Goal: Task Accomplishment & Management: Use online tool/utility

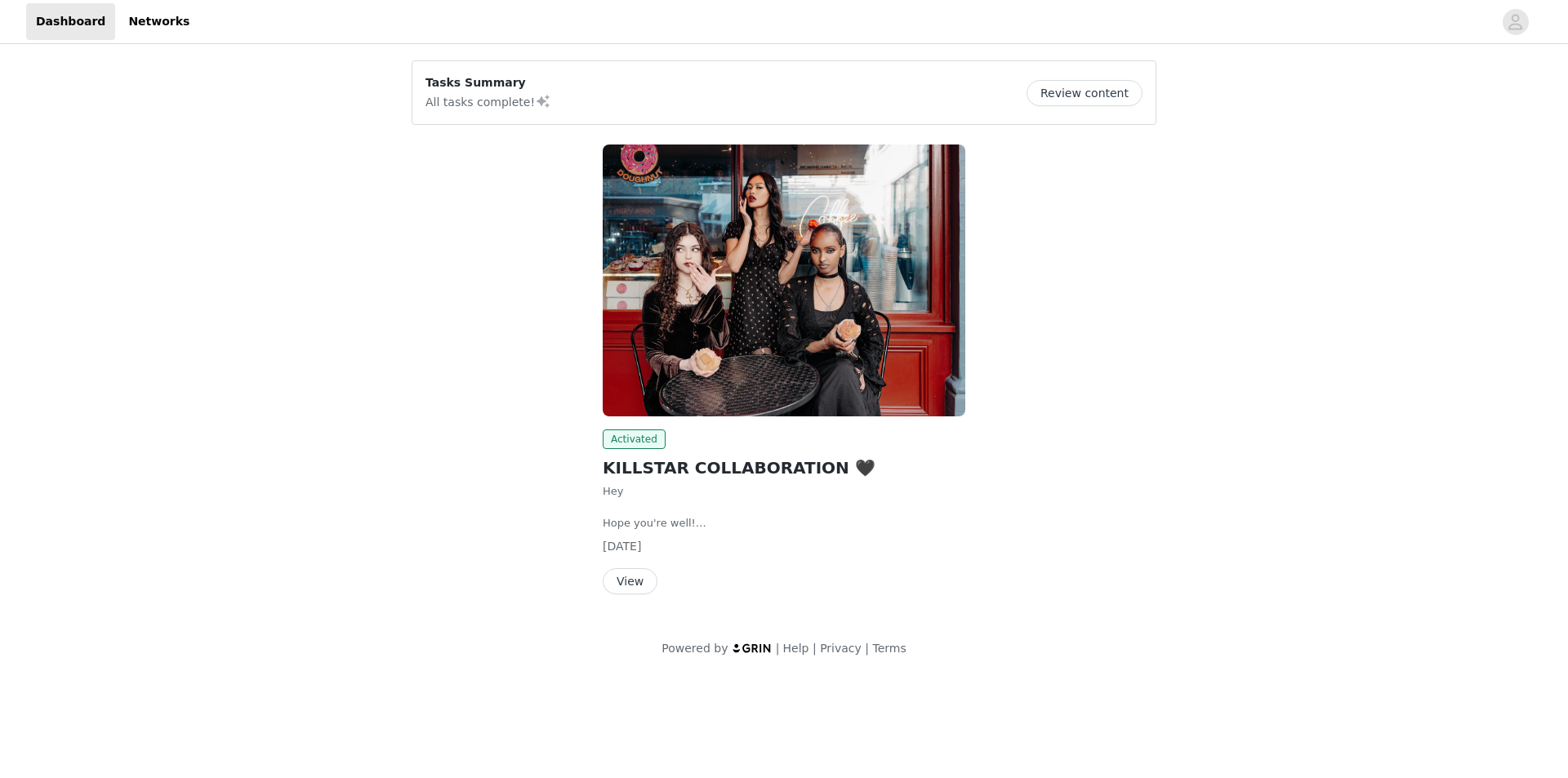
click at [646, 582] on button "View" at bounding box center [630, 581] width 55 height 26
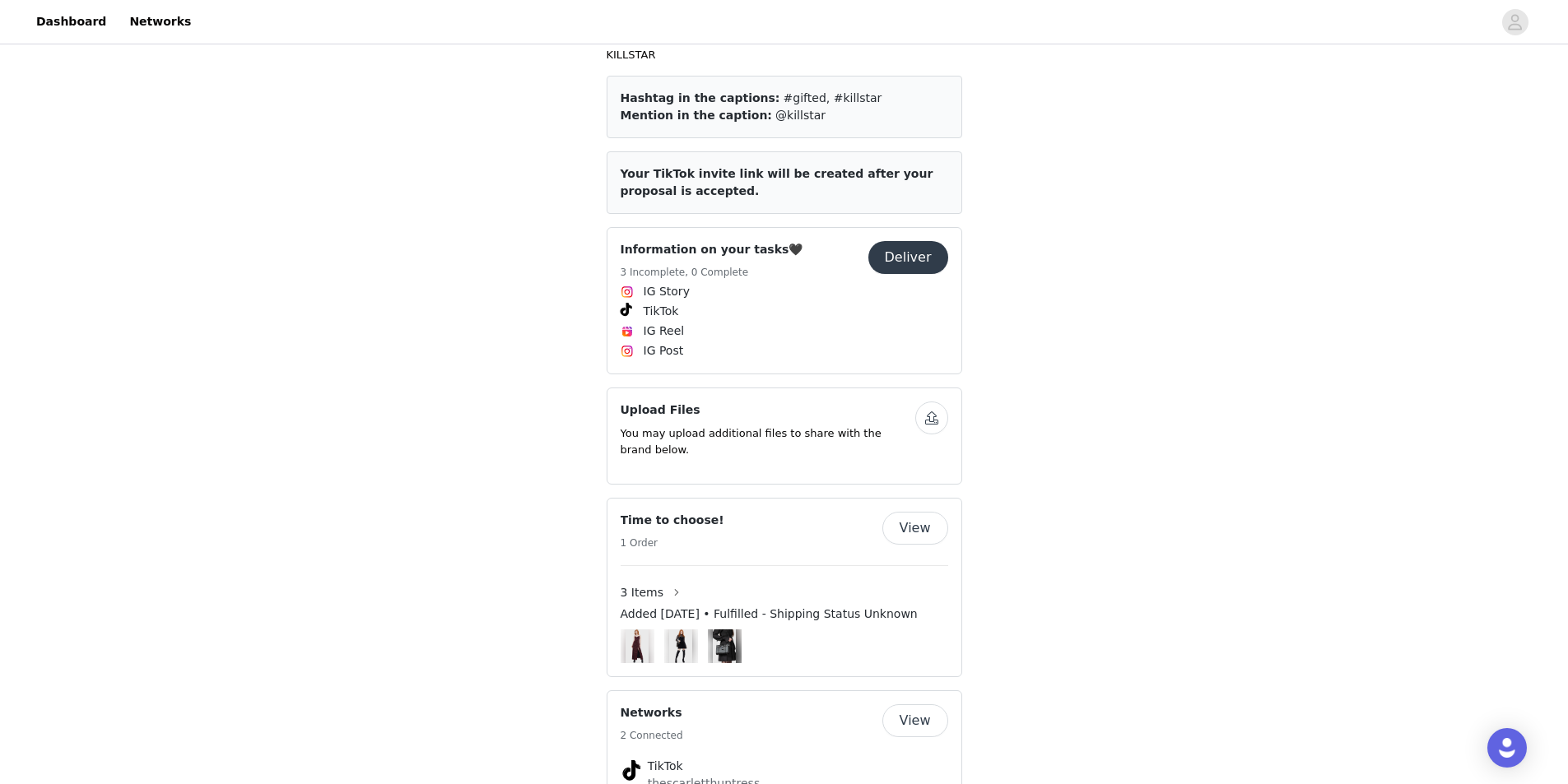
scroll to position [880, 0]
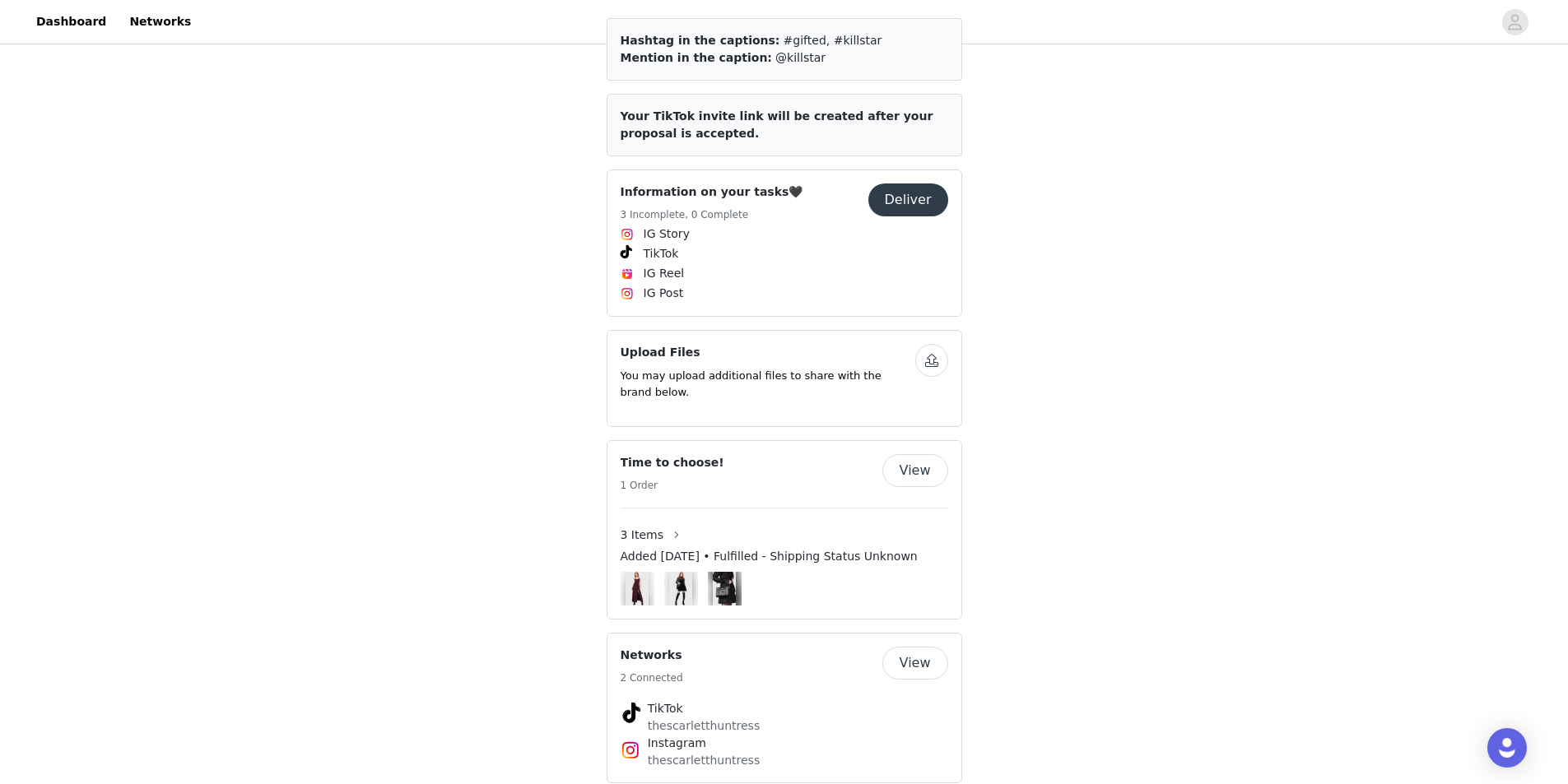
click at [926, 184] on button "Deliver" at bounding box center [909, 200] width 80 height 33
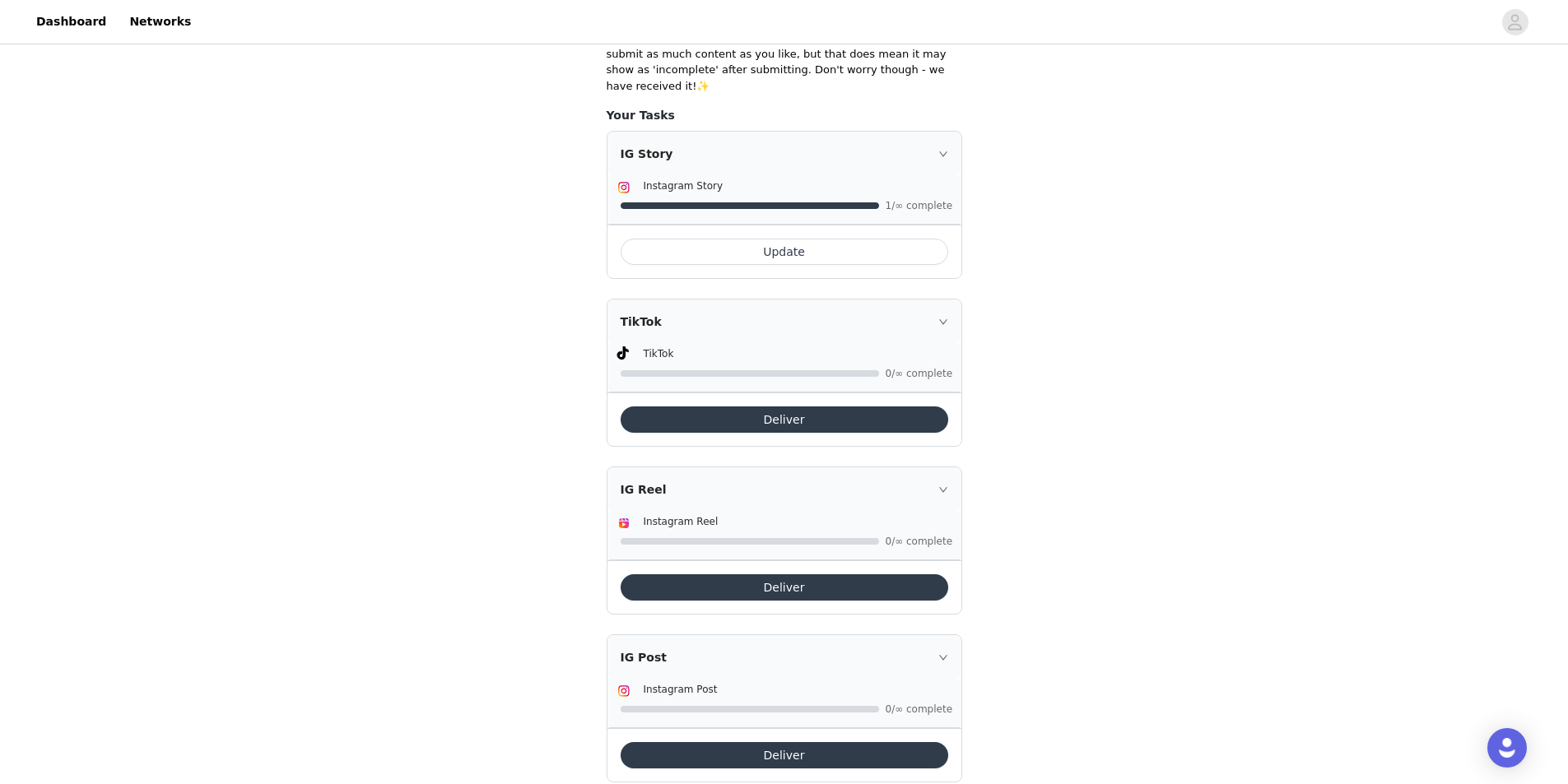
scroll to position [411, 0]
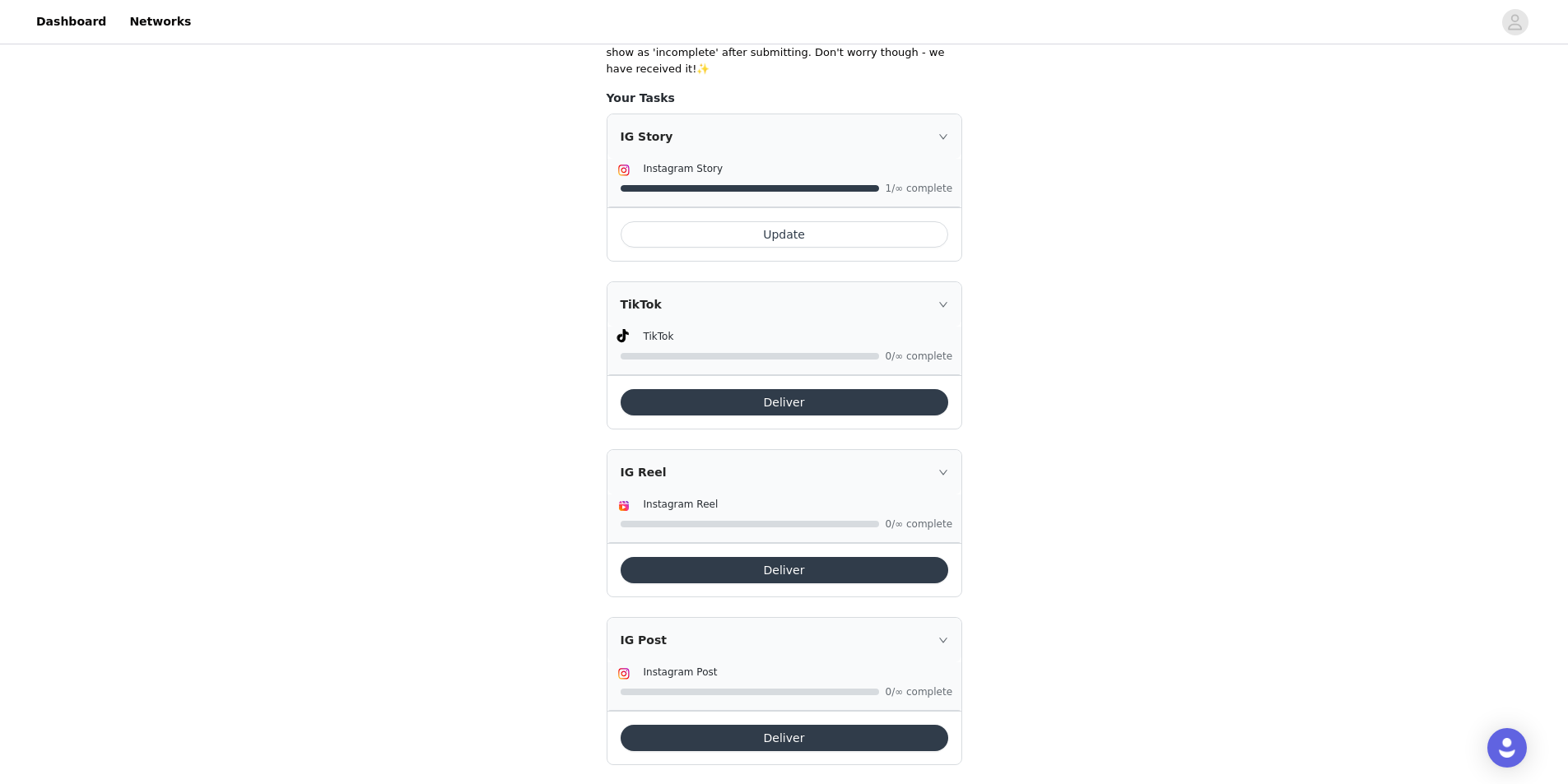
click at [834, 393] on button "Deliver" at bounding box center [784, 402] width 328 height 26
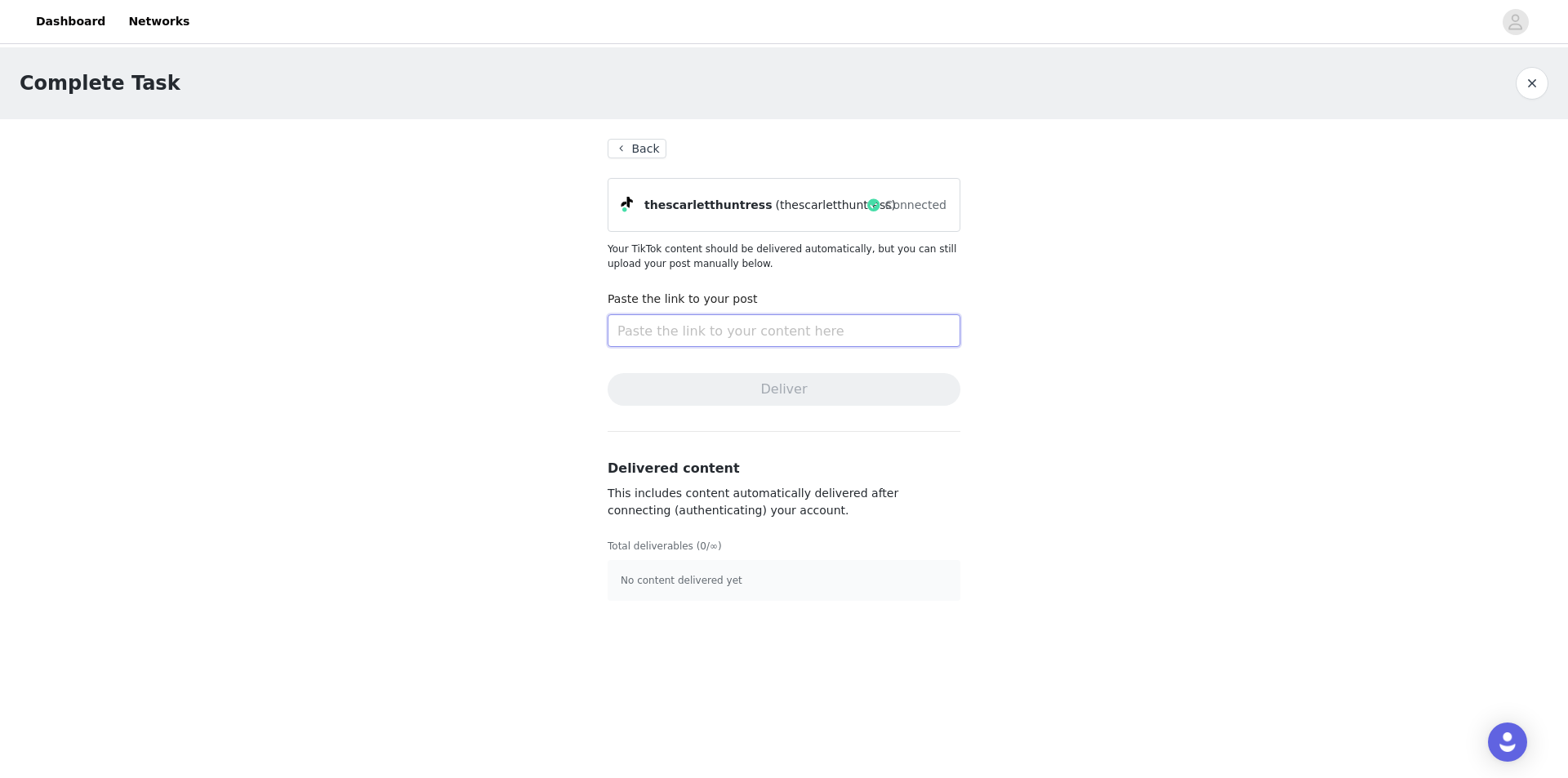
click at [710, 332] on input "text" at bounding box center [784, 331] width 353 height 32
paste input "[URL][DOMAIN_NAME]"
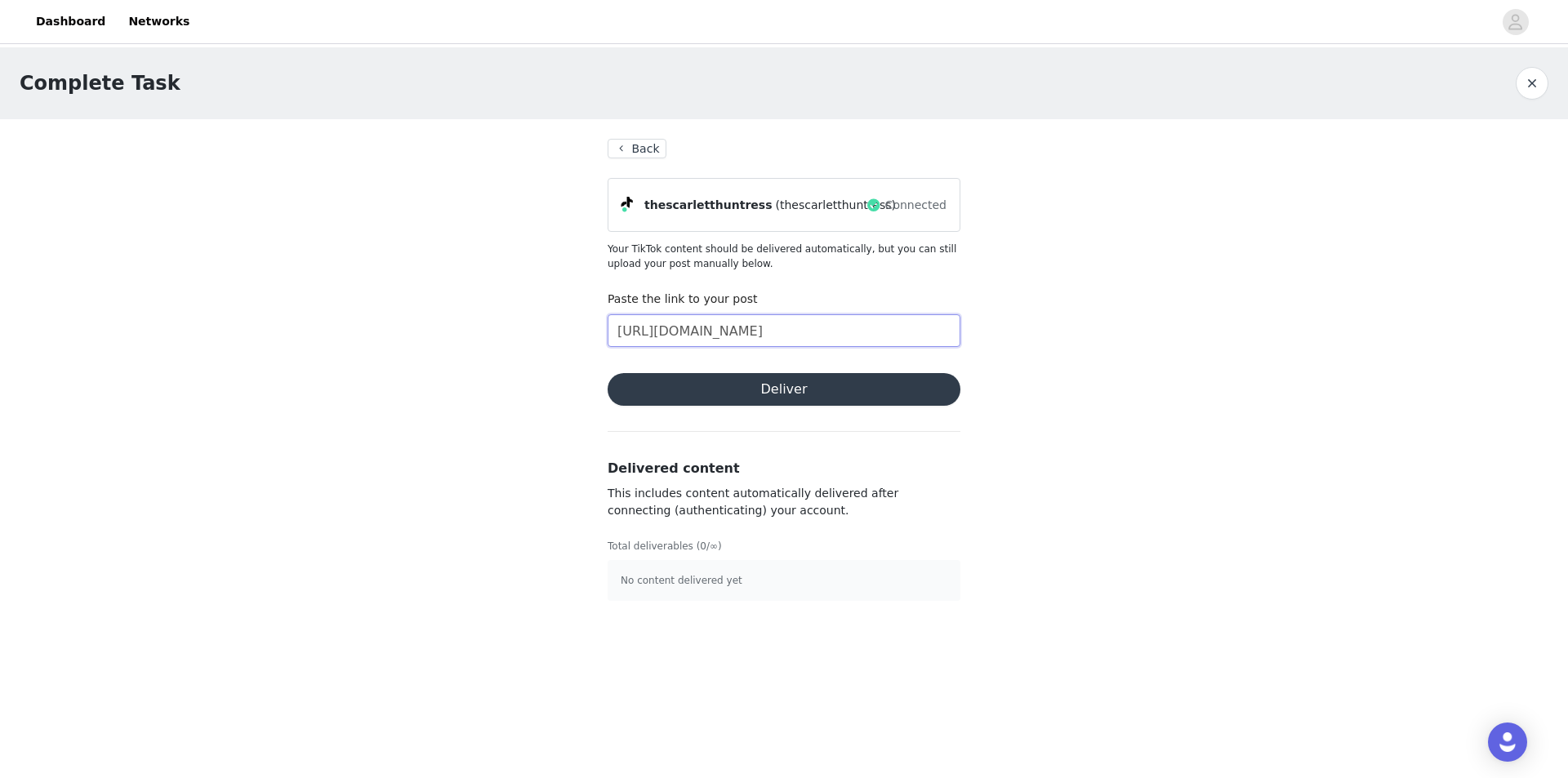
scroll to position [0, 103]
type input "[URL][DOMAIN_NAME]"
click at [891, 390] on button "Deliver" at bounding box center [784, 389] width 353 height 32
click at [638, 152] on button "Back" at bounding box center [636, 149] width 58 height 20
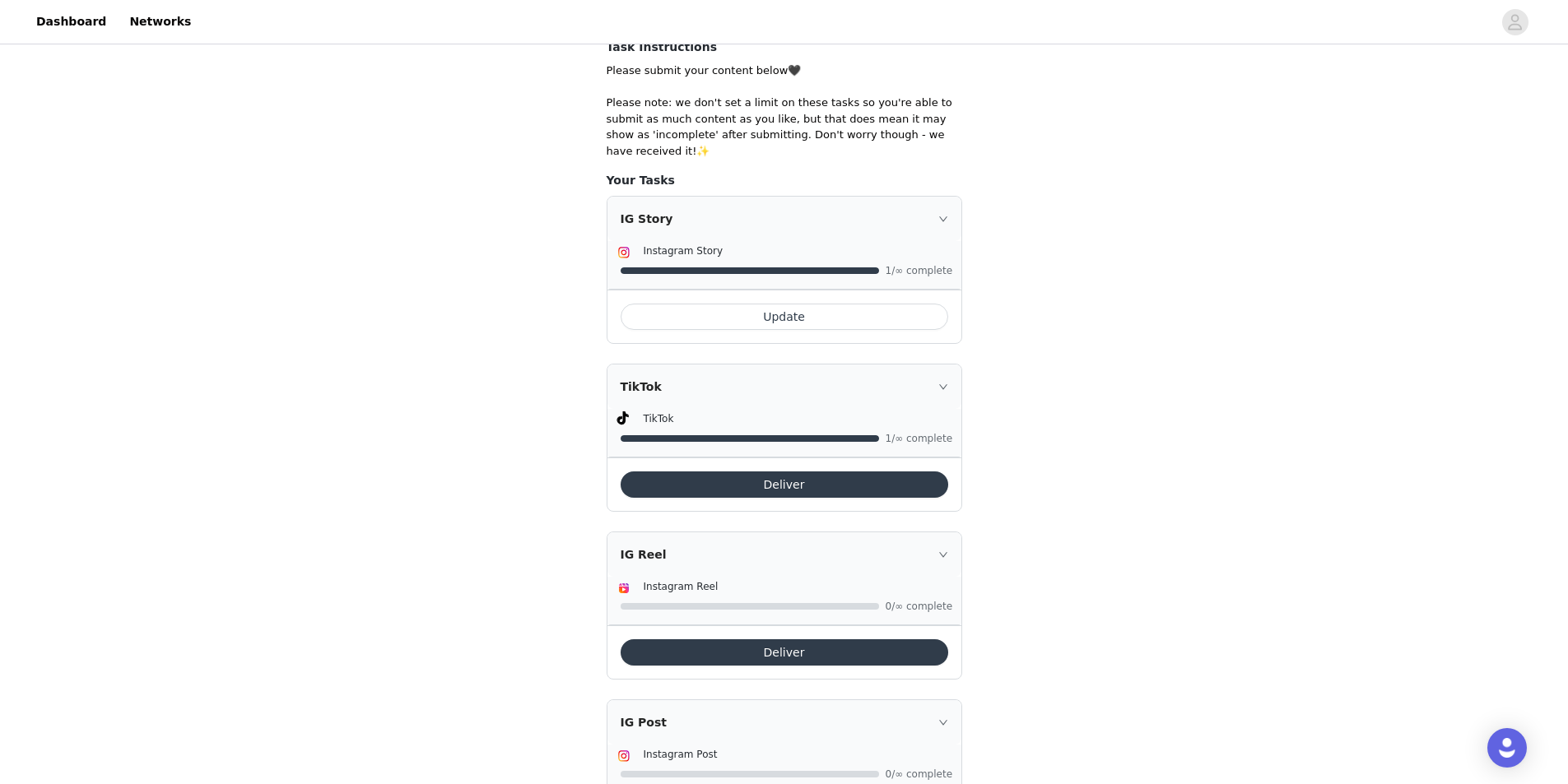
scroll to position [416, 0]
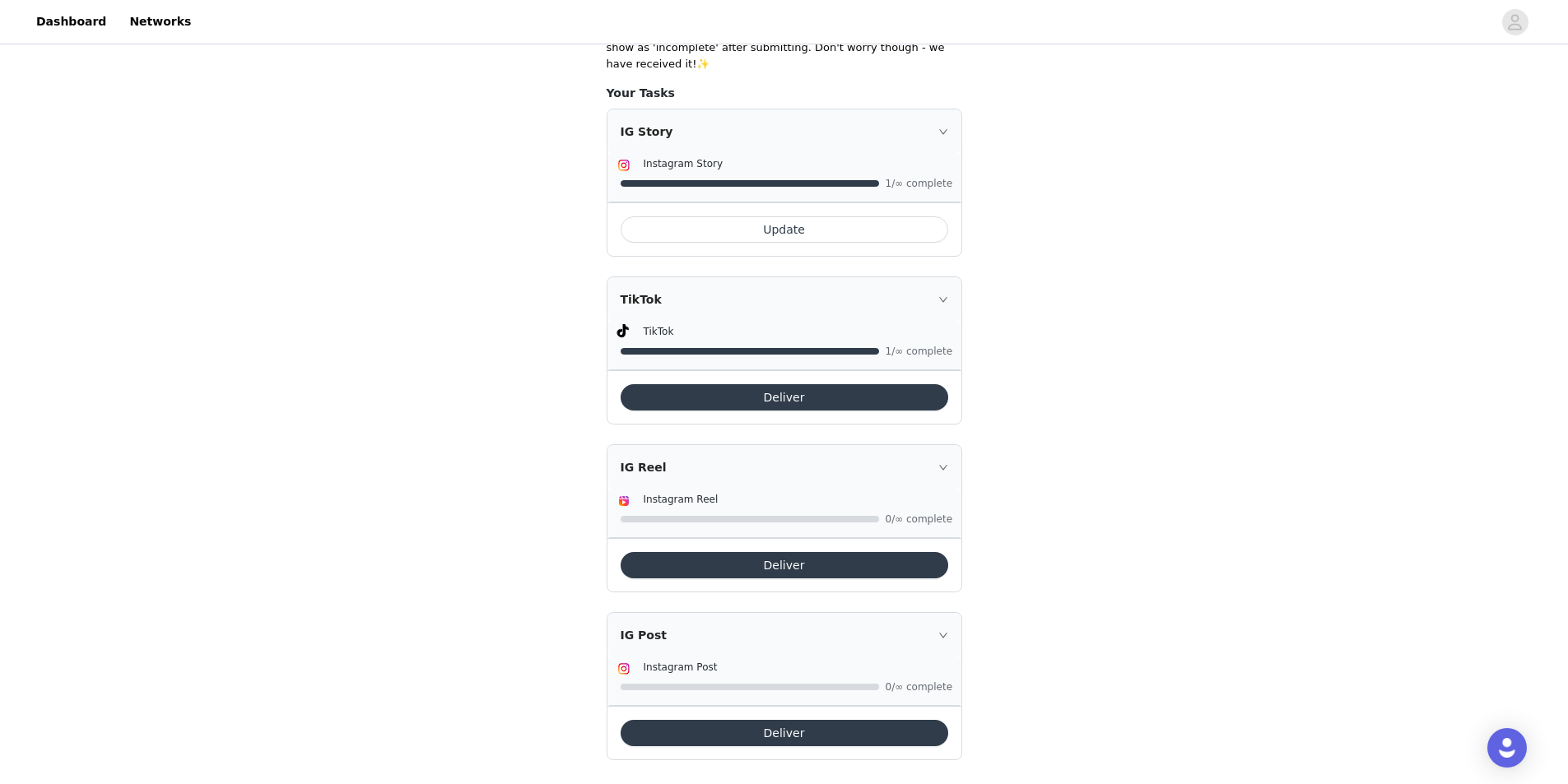
click at [879, 720] on button "Deliver" at bounding box center [784, 732] width 328 height 26
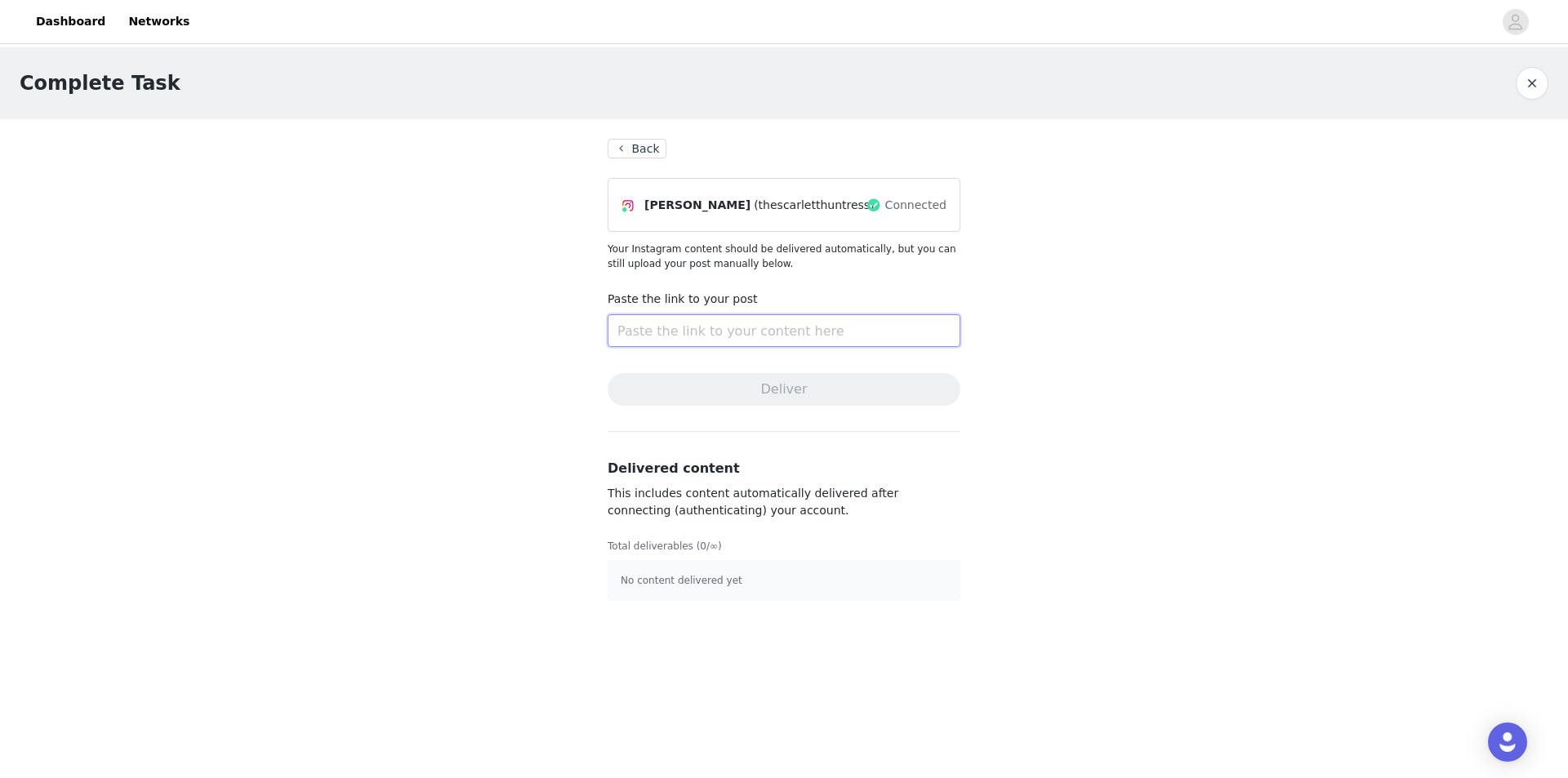
click at [718, 314] on input "text" at bounding box center [784, 331] width 353 height 32
paste input "[URL][DOMAIN_NAME]"
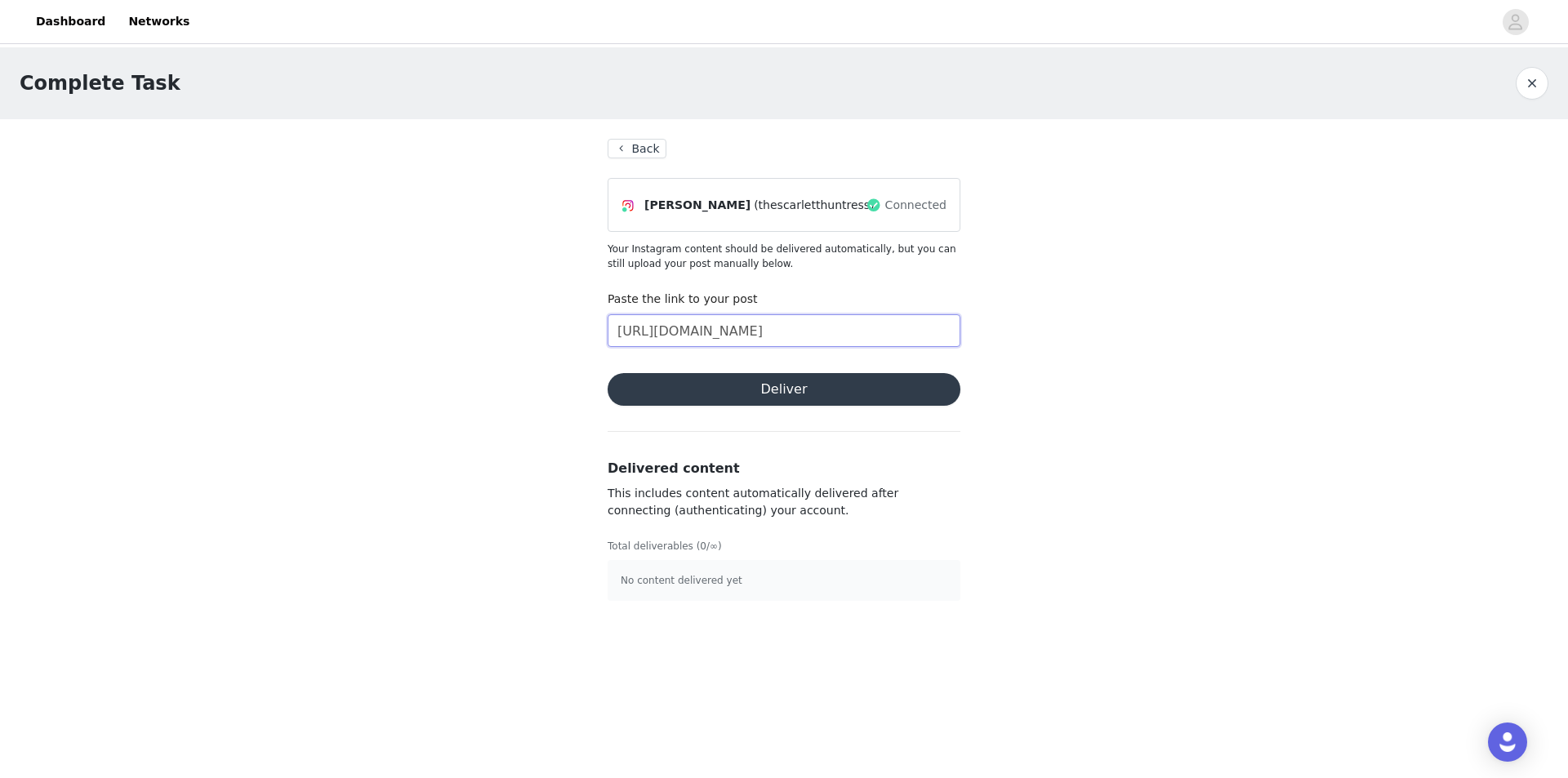
scroll to position [0, 282]
type input "[URL][DOMAIN_NAME]"
click at [855, 396] on button "Deliver" at bounding box center [784, 389] width 353 height 32
click at [625, 150] on button "Back" at bounding box center [636, 149] width 58 height 20
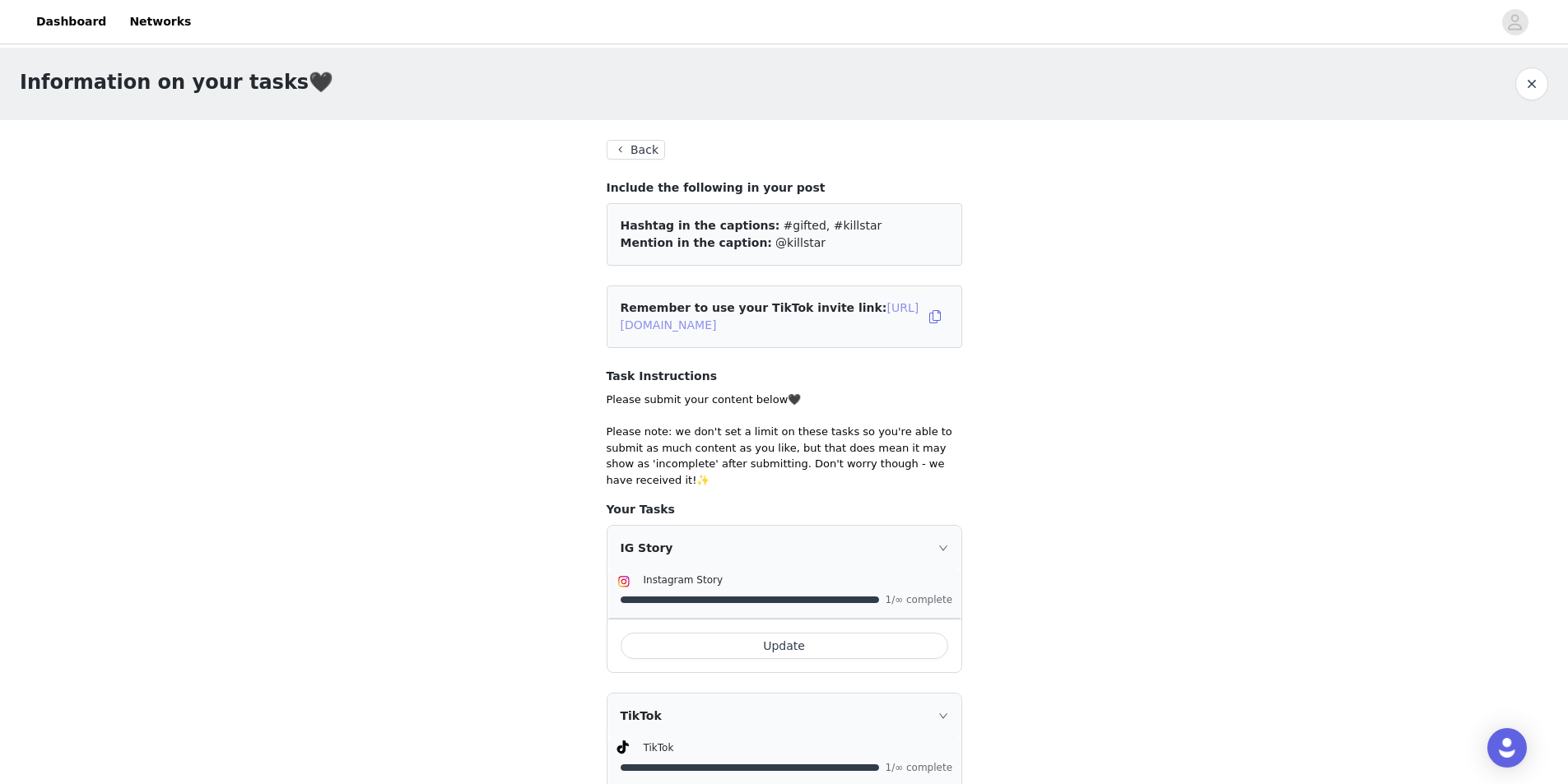
click at [863, 325] on link "[URL][DOMAIN_NAME]" at bounding box center [770, 317] width 299 height 31
click at [935, 320] on button "button" at bounding box center [935, 316] width 26 height 26
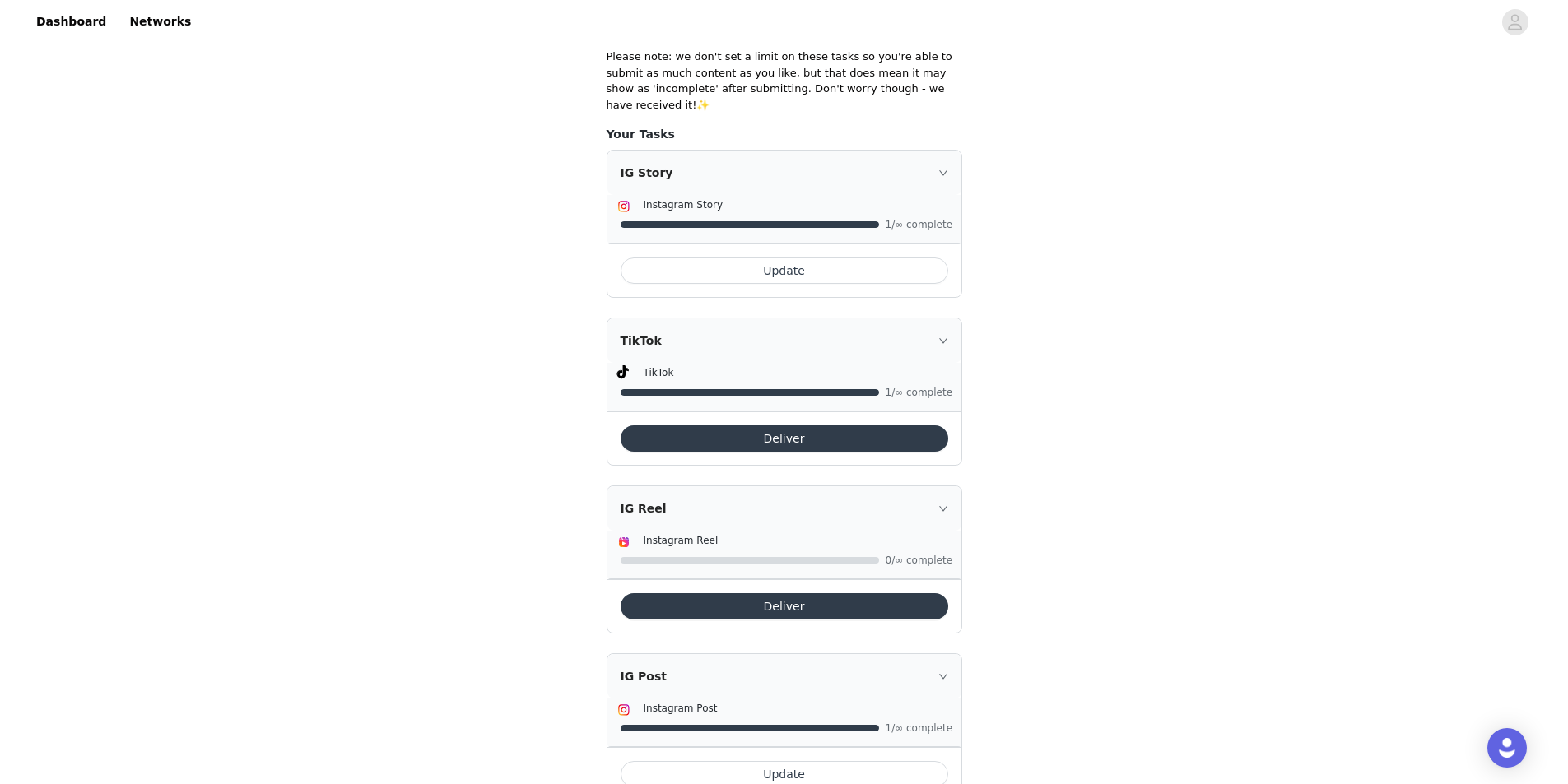
scroll to position [416, 0]
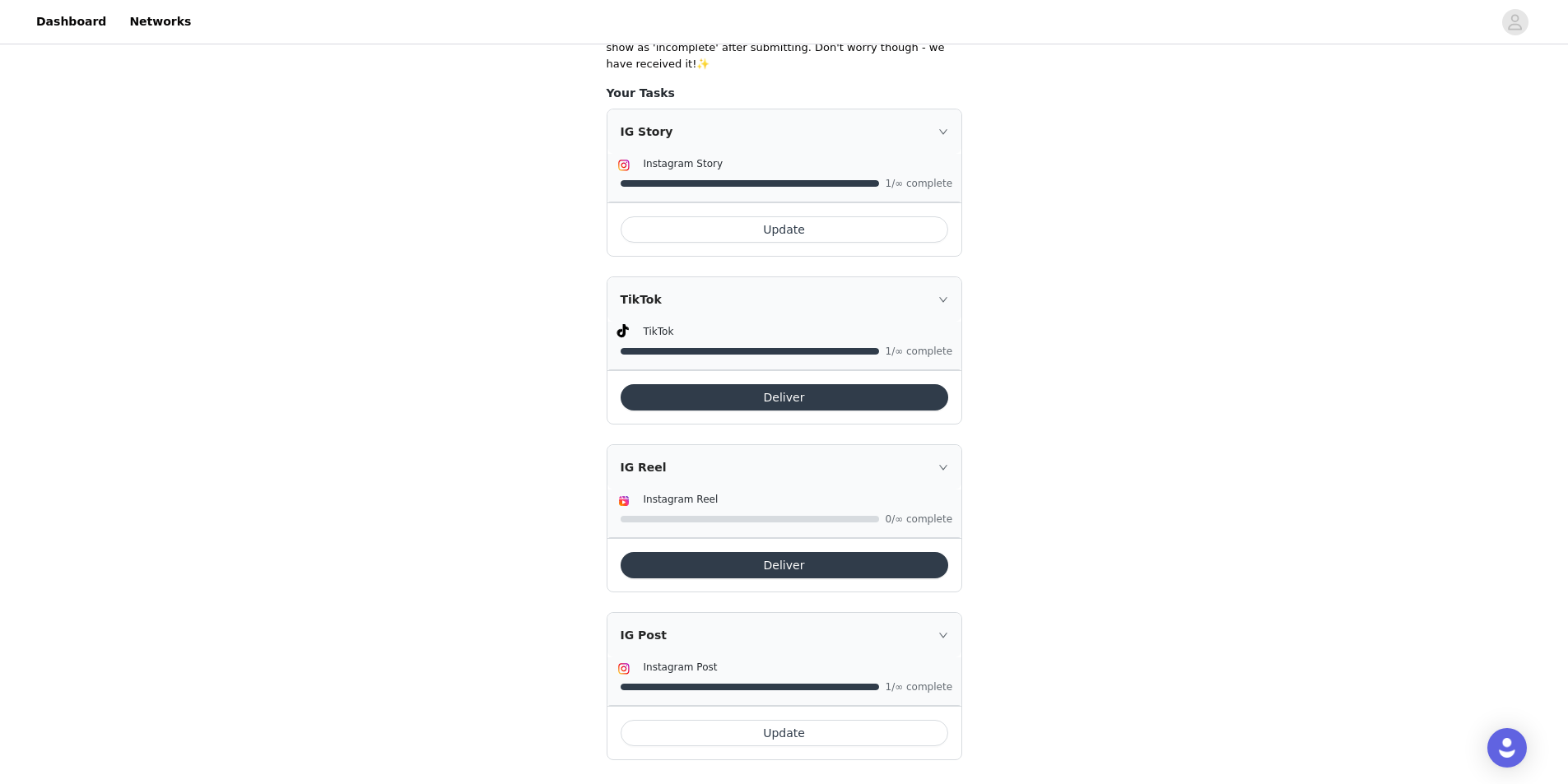
click at [840, 720] on button "Update" at bounding box center [784, 732] width 328 height 26
